Goal: Task Accomplishment & Management: Manage account settings

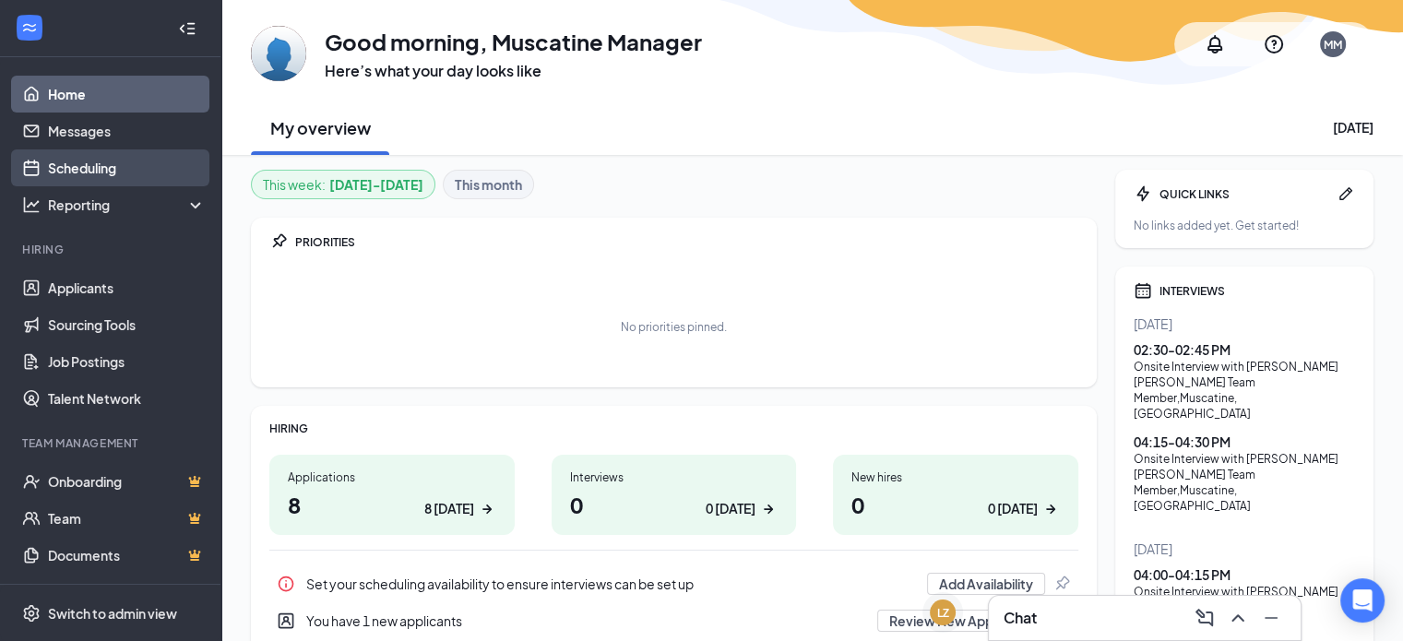
click at [89, 162] on link "Scheduling" at bounding box center [127, 167] width 158 height 37
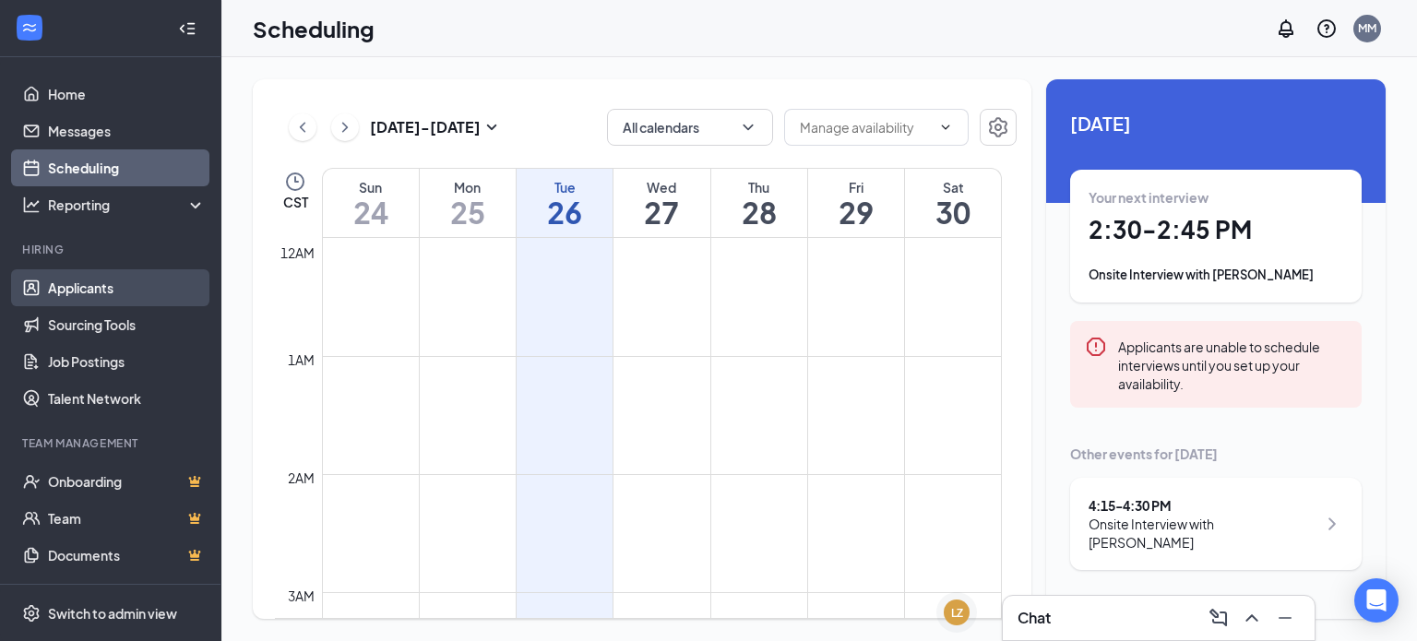
click at [89, 296] on link "Applicants" at bounding box center [127, 287] width 158 height 37
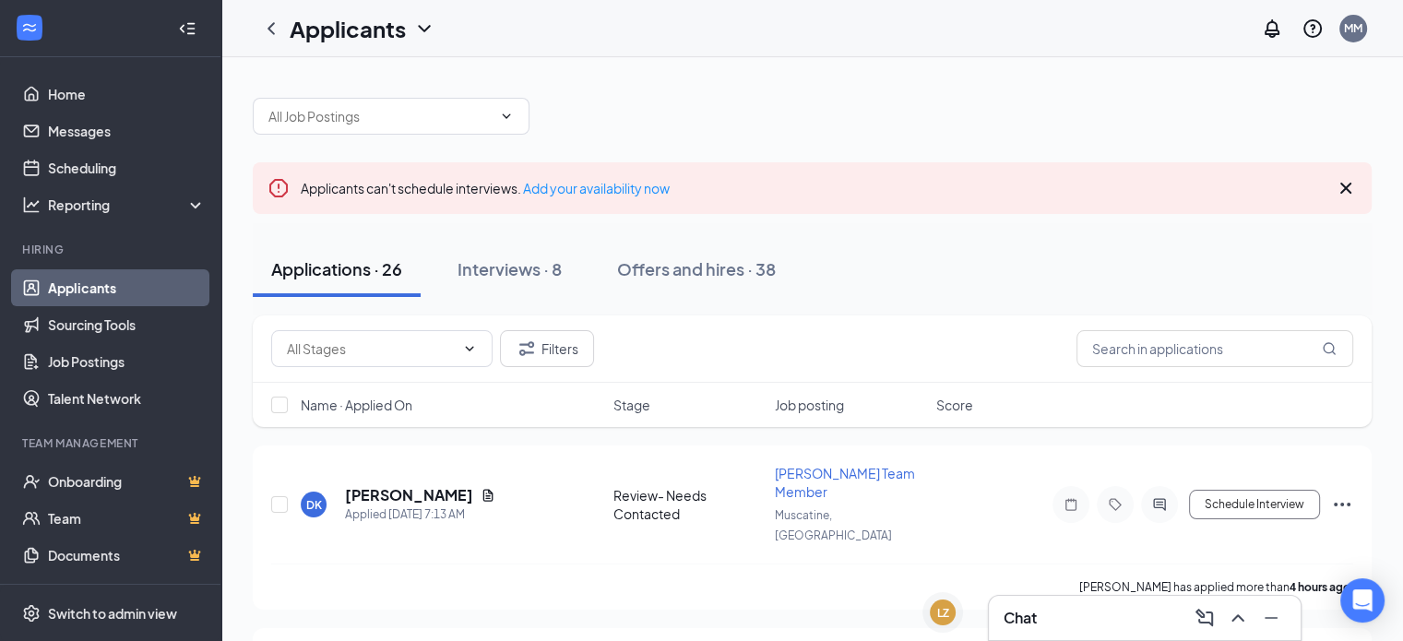
click at [1086, 618] on div "Chat" at bounding box center [1144, 618] width 282 height 30
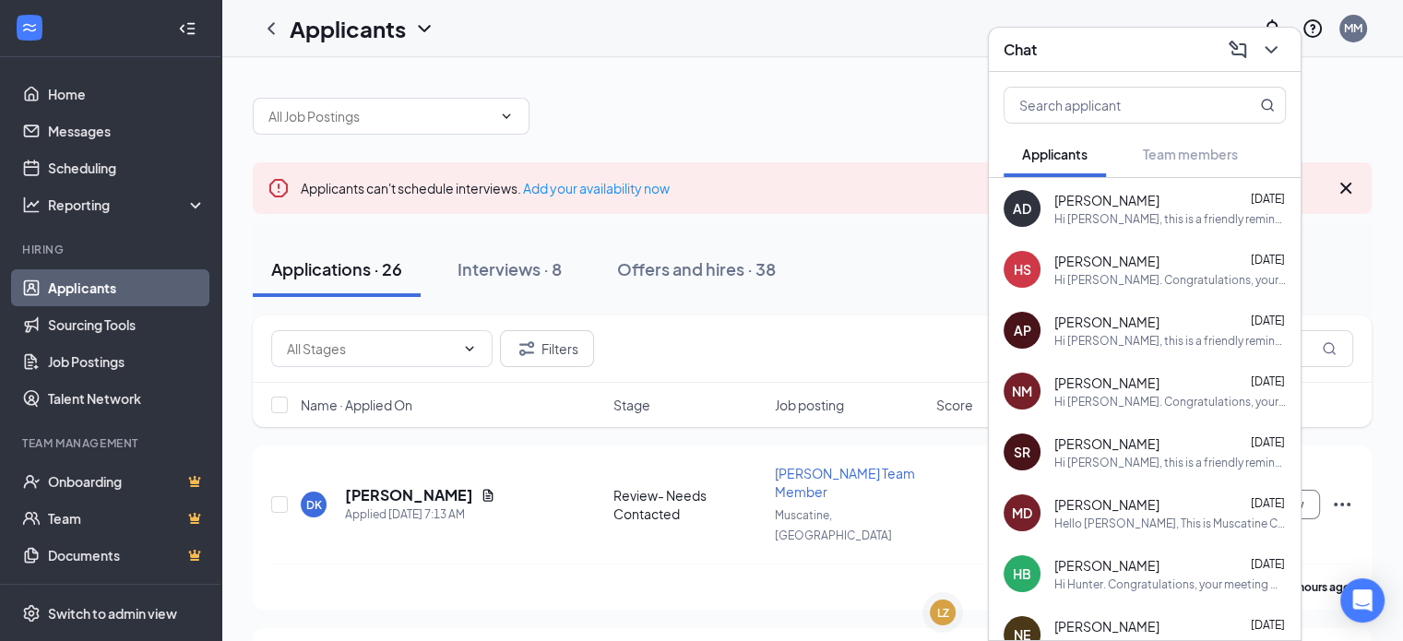
click at [1081, 45] on div "Chat" at bounding box center [1144, 49] width 282 height 29
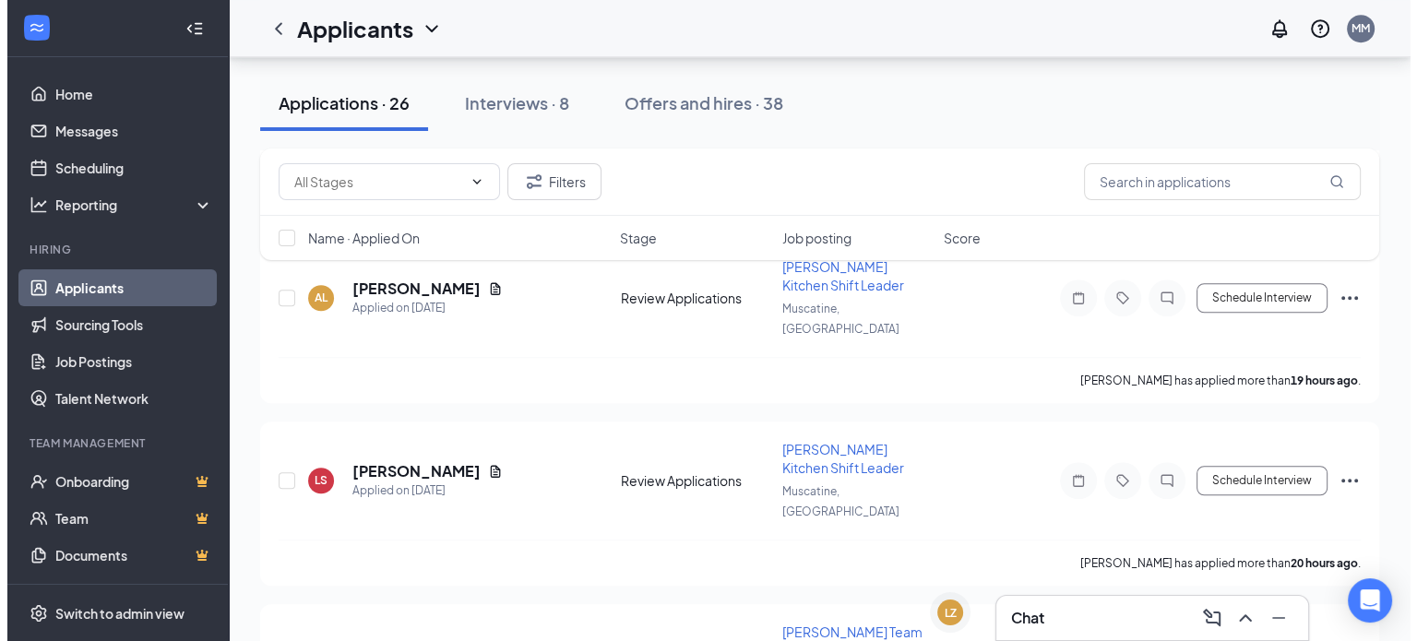
scroll to position [1292, 0]
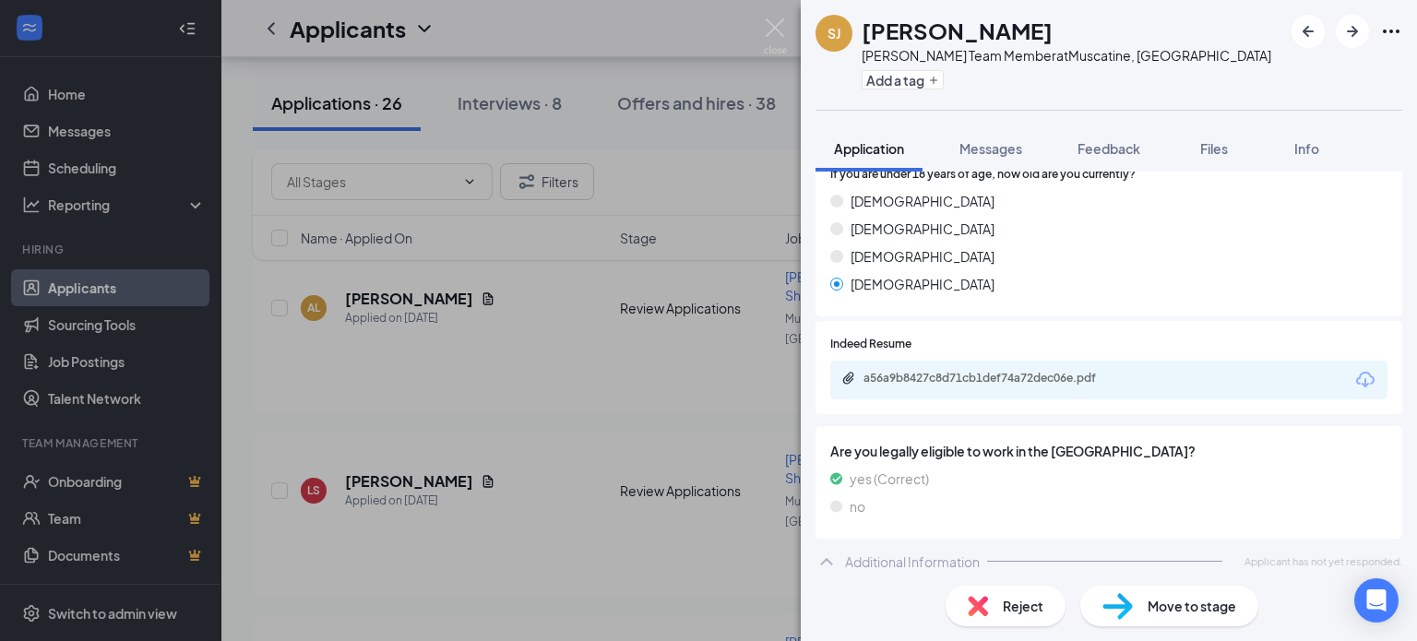
scroll to position [414, 0]
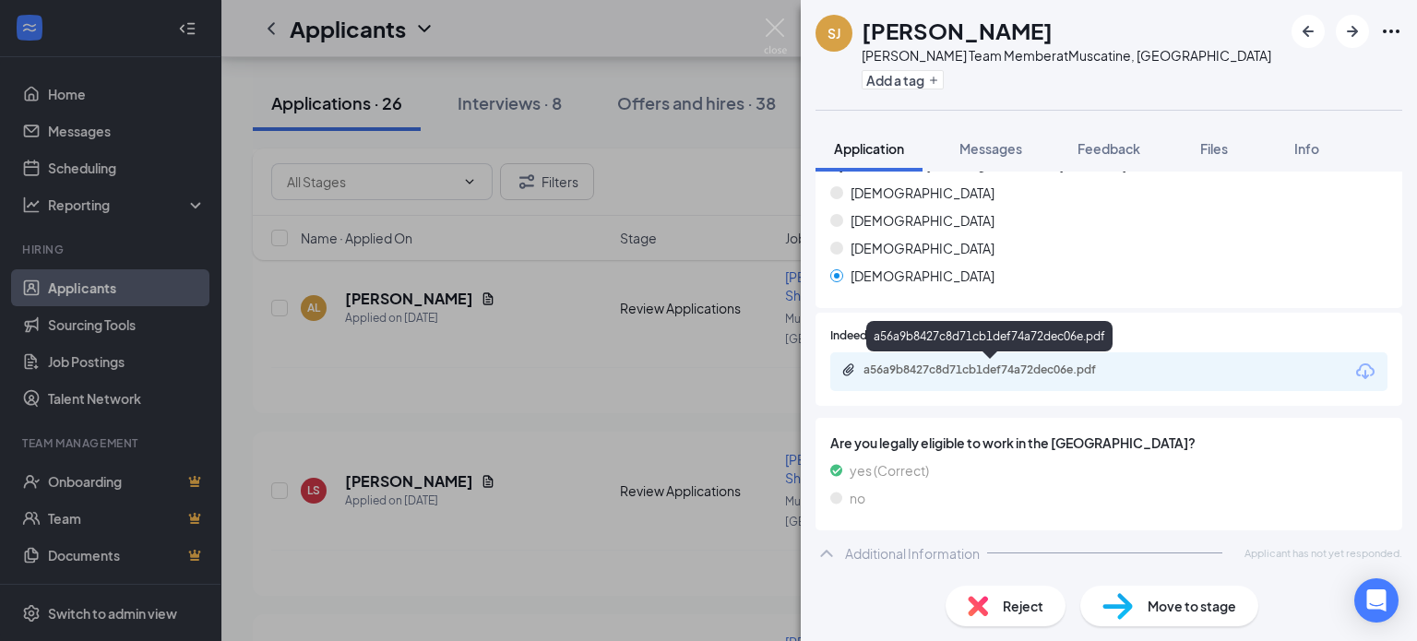
click at [1035, 369] on div "a56a9b8427c8d71cb1def74a72dec06e.pdf" at bounding box center [992, 369] width 258 height 15
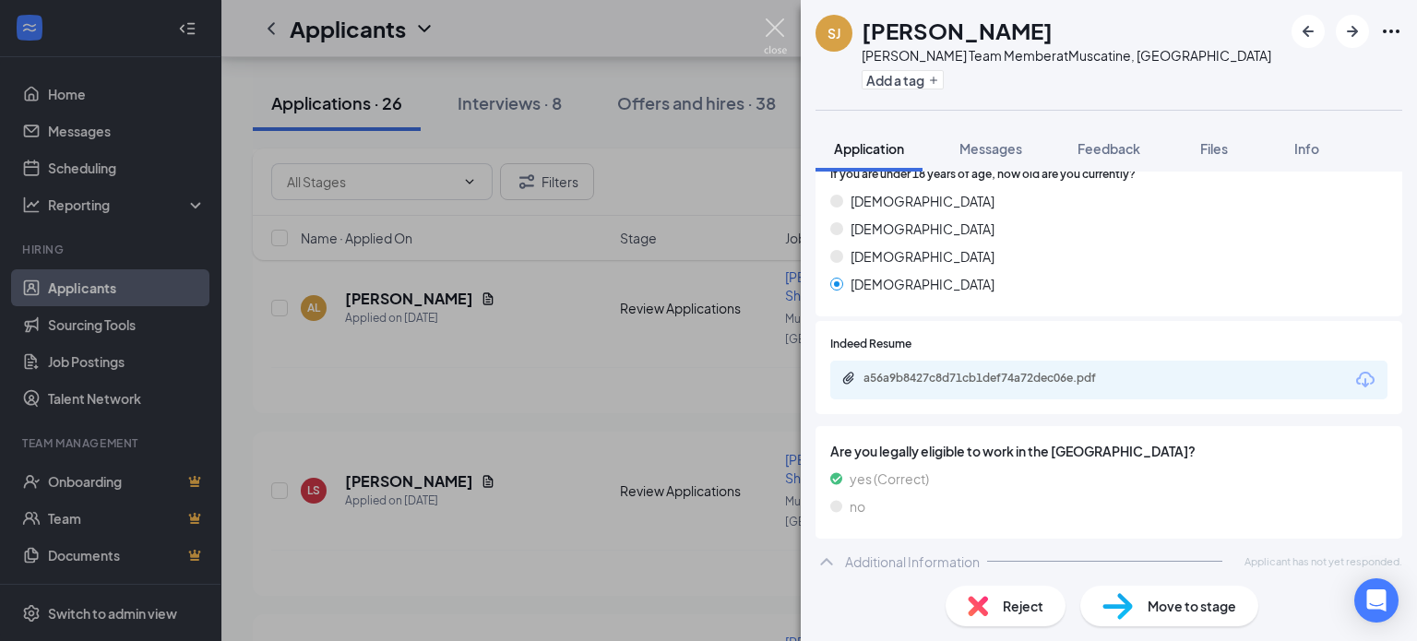
click at [778, 29] on img at bounding box center [775, 36] width 23 height 36
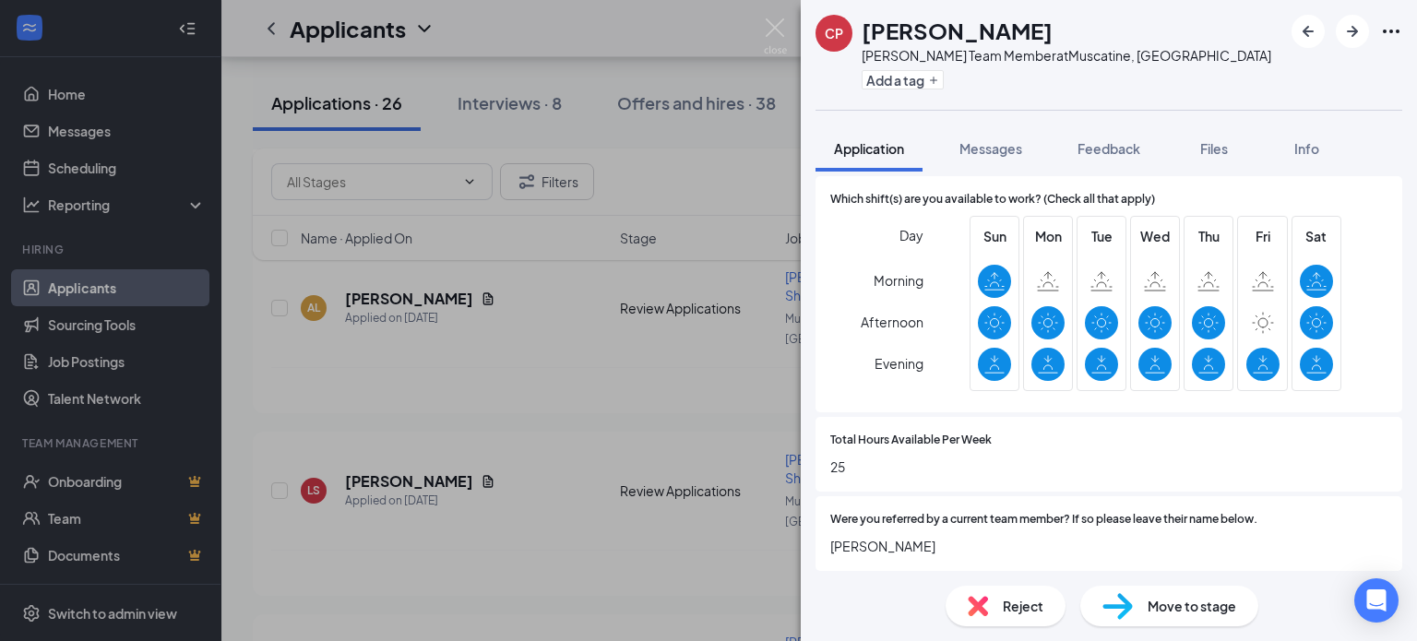
scroll to position [1000, 0]
